Goal: Transaction & Acquisition: Purchase product/service

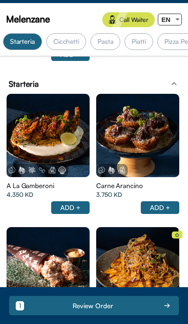
click at [162, 156] on div at bounding box center [137, 135] width 83 height 83
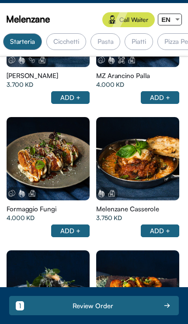
click at [35, 149] on div at bounding box center [48, 158] width 83 height 83
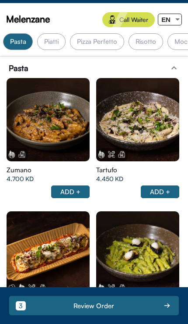
click at [160, 143] on div at bounding box center [137, 119] width 83 height 83
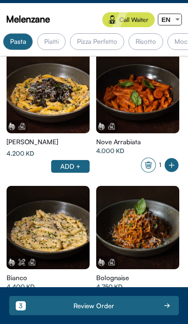
click at [31, 89] on div at bounding box center [48, 91] width 83 height 83
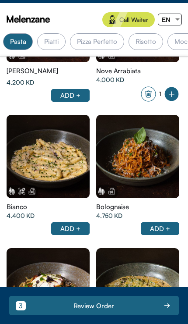
click at [66, 169] on div at bounding box center [48, 156] width 83 height 83
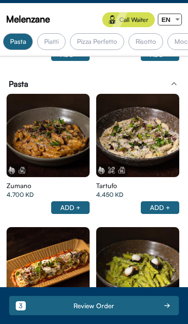
click at [158, 149] on div at bounding box center [137, 135] width 83 height 83
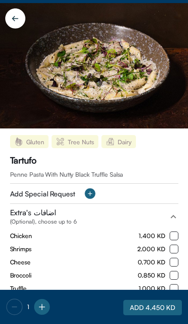
click at [152, 314] on button "ADD 4.450 KD" at bounding box center [153, 307] width 59 height 15
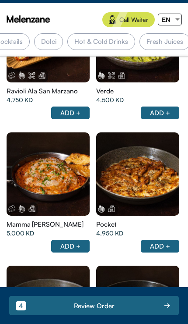
click at [145, 41] on div "Fresh Juices" at bounding box center [165, 41] width 51 height 17
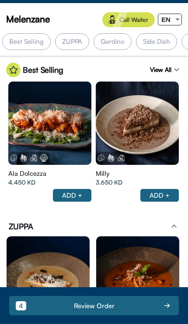
click at [18, 46] on div "Best Selling" at bounding box center [26, 41] width 49 height 17
click at [15, 43] on div "Best Selling" at bounding box center [26, 41] width 49 height 17
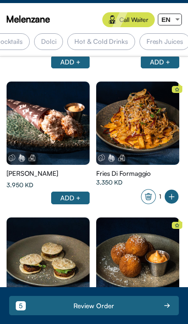
click at [148, 47] on div "Fresh Juices" at bounding box center [165, 41] width 51 height 17
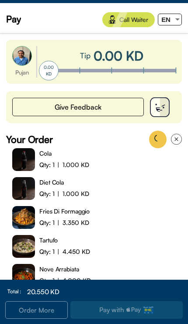
click at [169, 70] on input "range" at bounding box center [112, 71] width 128 height 2
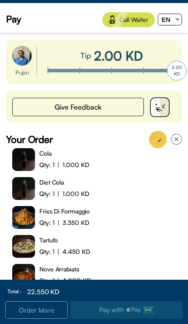
click at [125, 70] on input "range" at bounding box center [112, 71] width 128 height 2
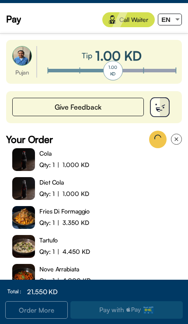
type input "0.5"
click at [85, 71] on input "range" at bounding box center [112, 71] width 128 height 2
